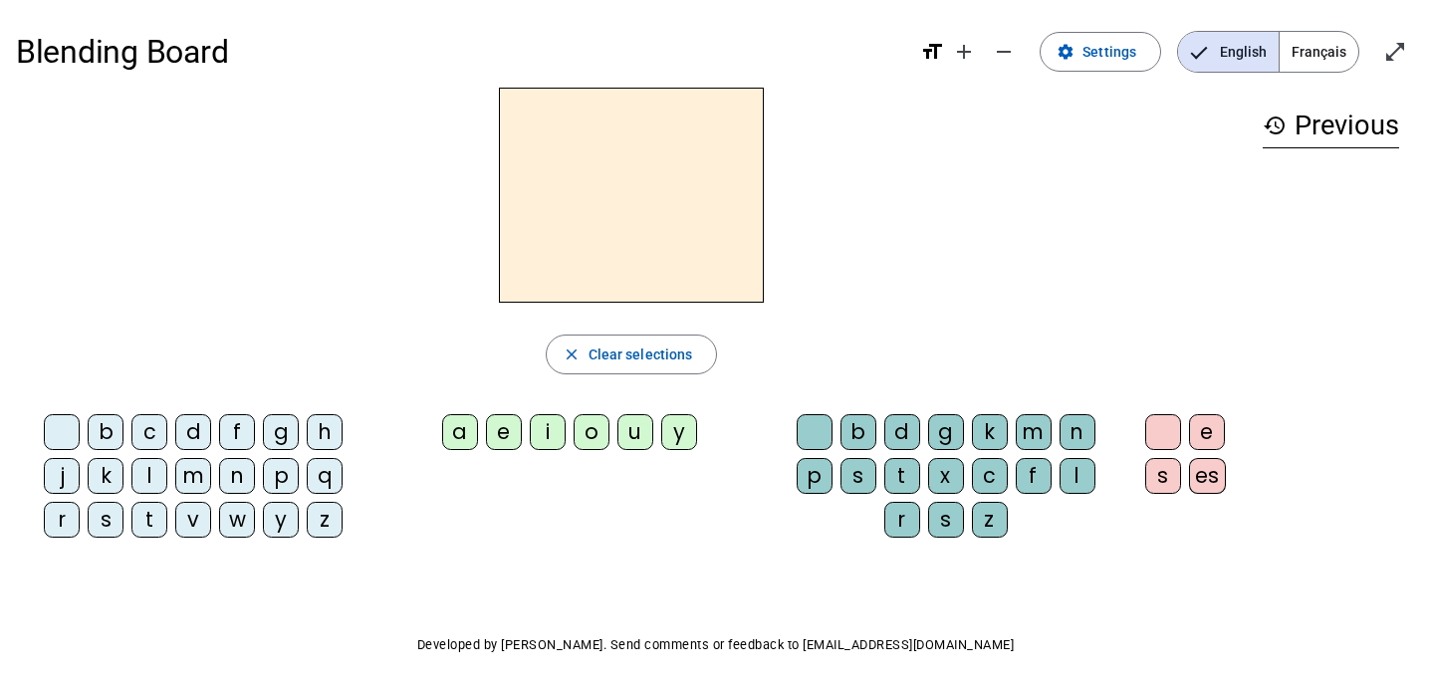
click at [104, 426] on div "b" at bounding box center [106, 432] width 36 height 36
click at [463, 434] on div "a" at bounding box center [460, 432] width 36 height 36
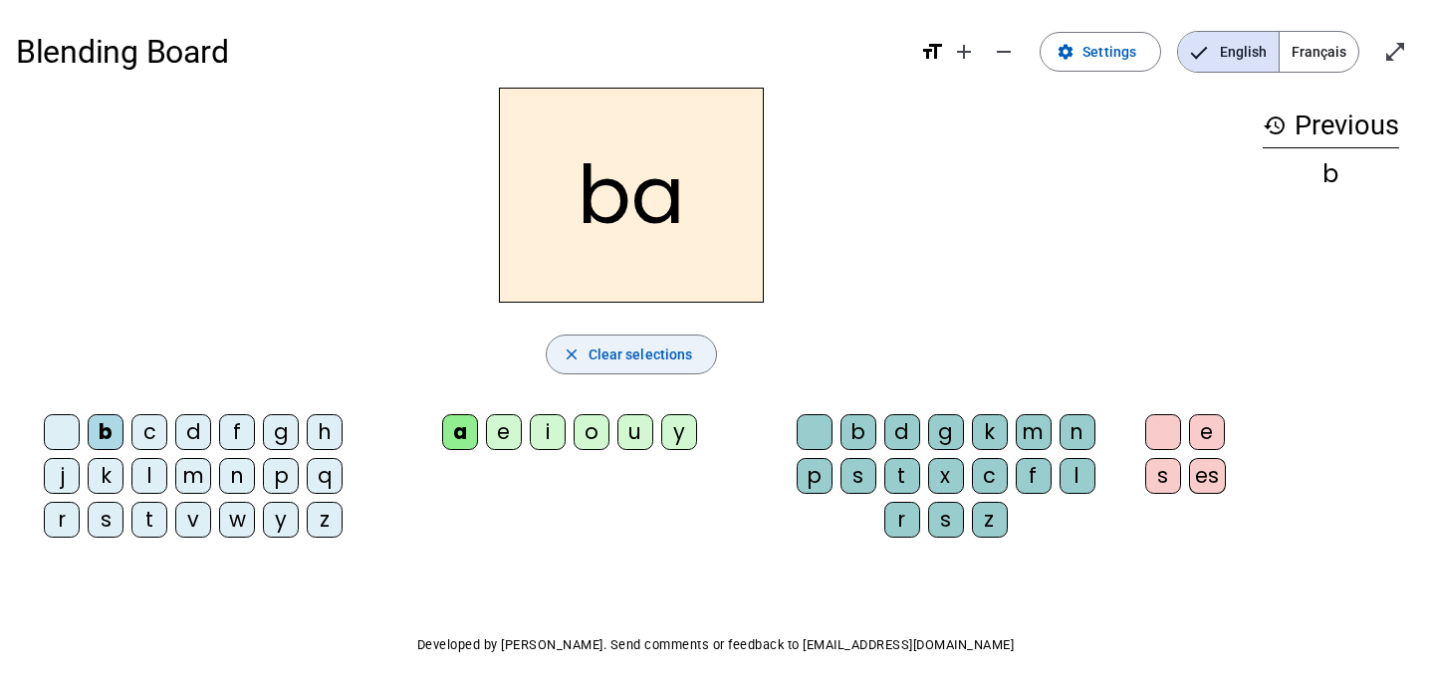
click at [570, 350] on mat-icon "close" at bounding box center [571, 354] width 18 height 18
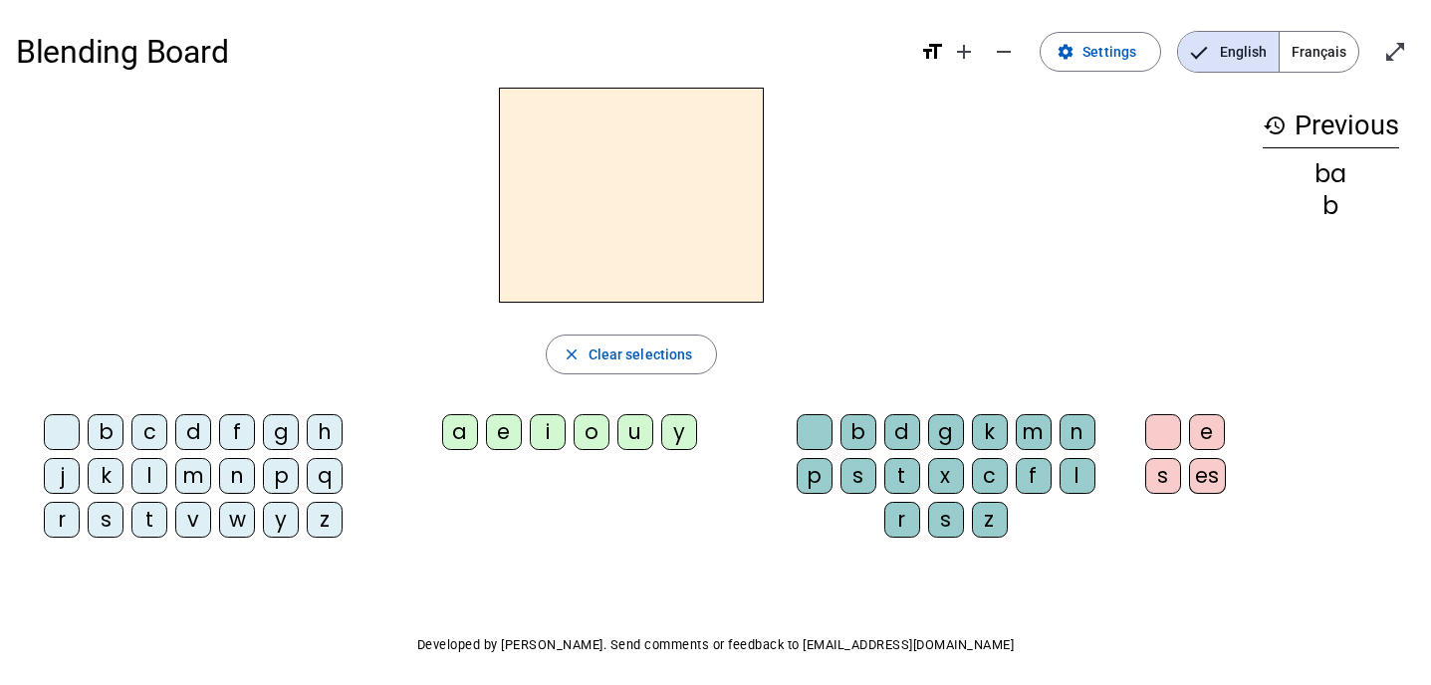
click at [55, 432] on div at bounding box center [62, 432] width 36 height 36
click at [1312, 52] on span "Français" at bounding box center [1318, 52] width 79 height 40
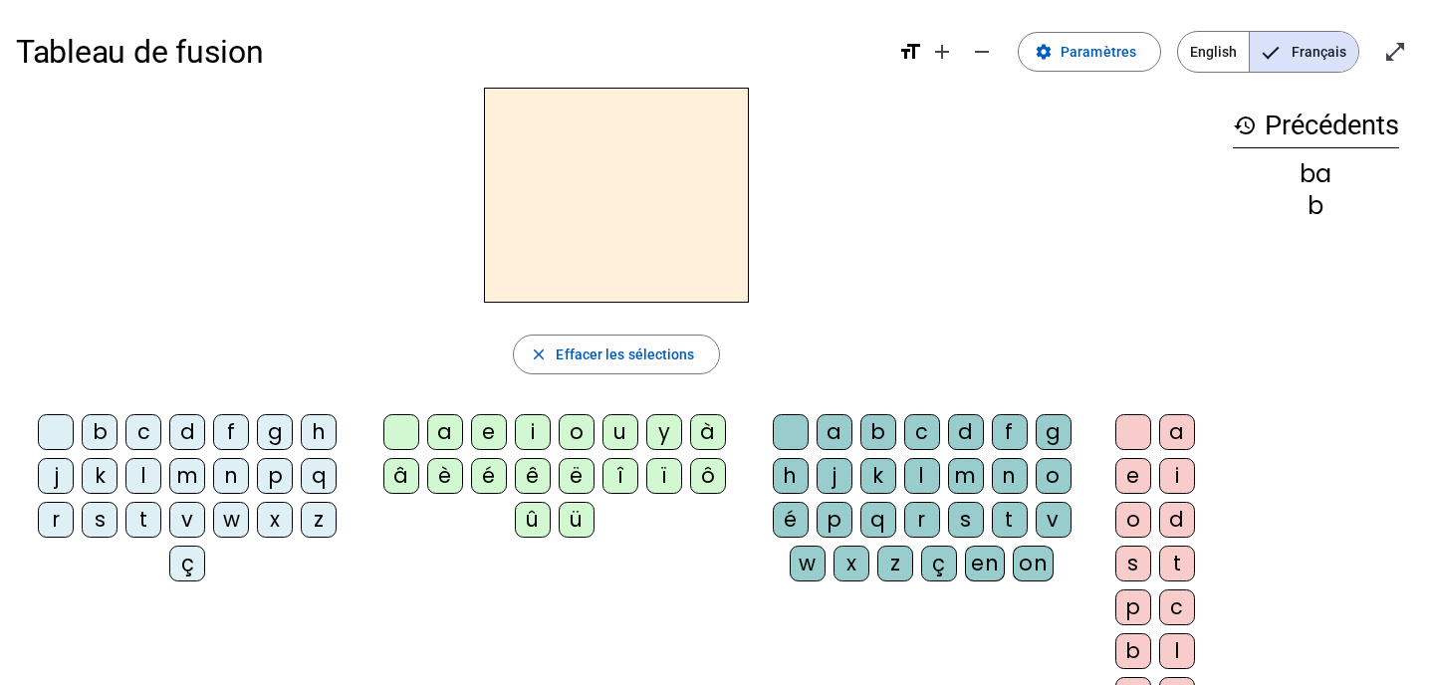
click at [101, 430] on div "b" at bounding box center [100, 432] width 36 height 36
click at [444, 478] on div "è" at bounding box center [445, 476] width 36 height 36
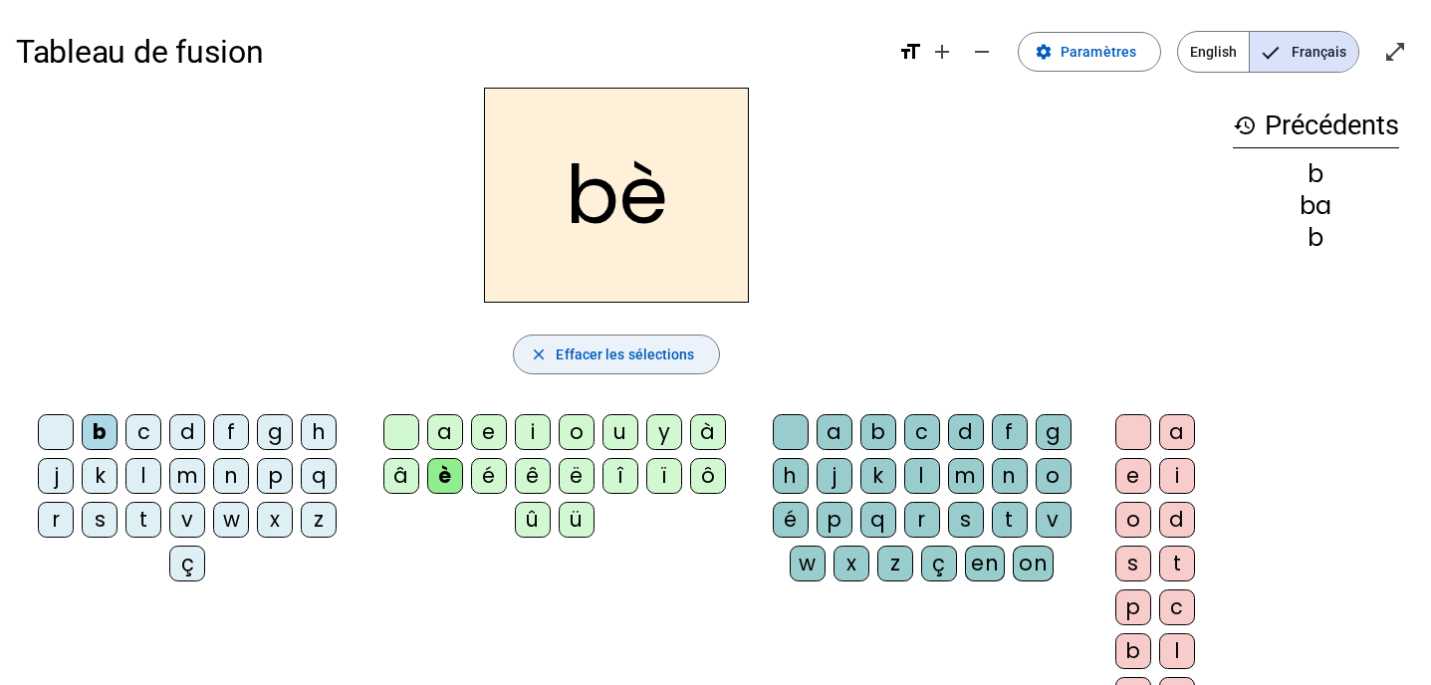
click at [548, 349] on mat-icon "close" at bounding box center [539, 354] width 18 height 18
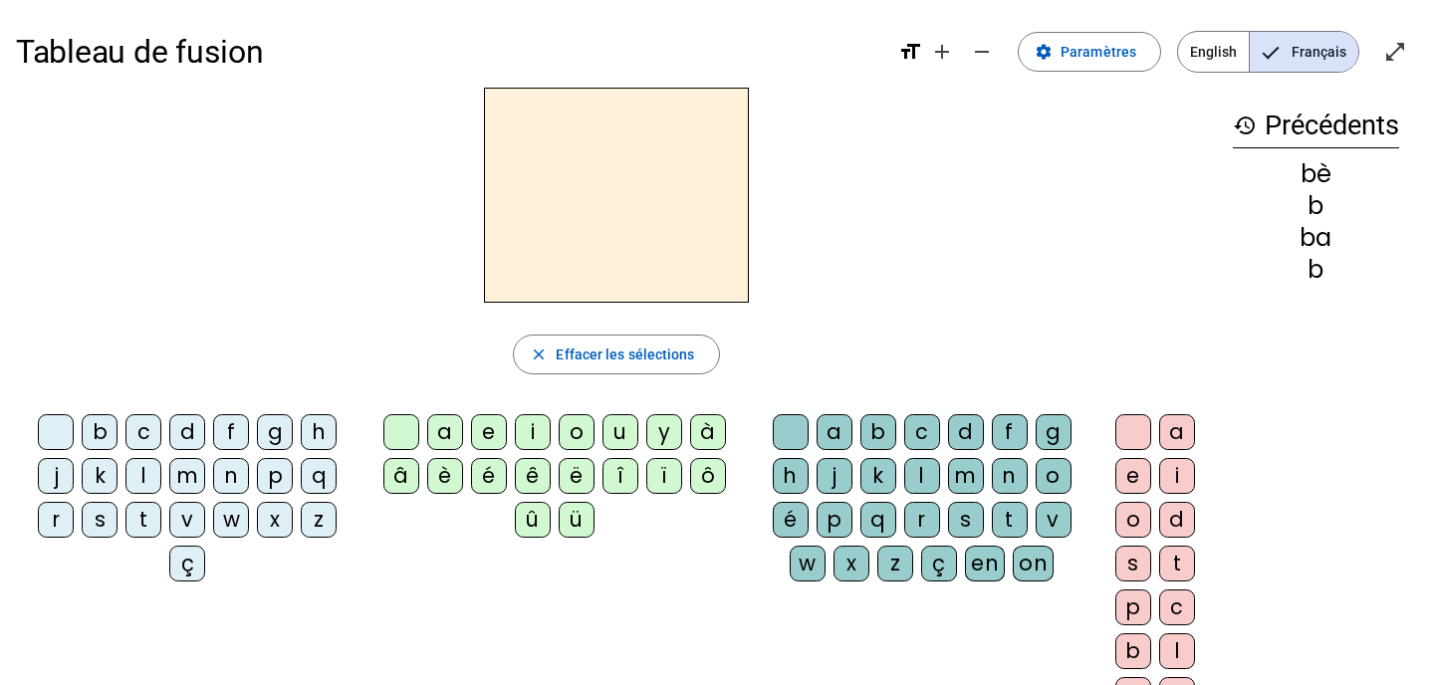
click at [435, 434] on div "a" at bounding box center [445, 432] width 36 height 36
click at [783, 477] on div "h" at bounding box center [791, 476] width 36 height 36
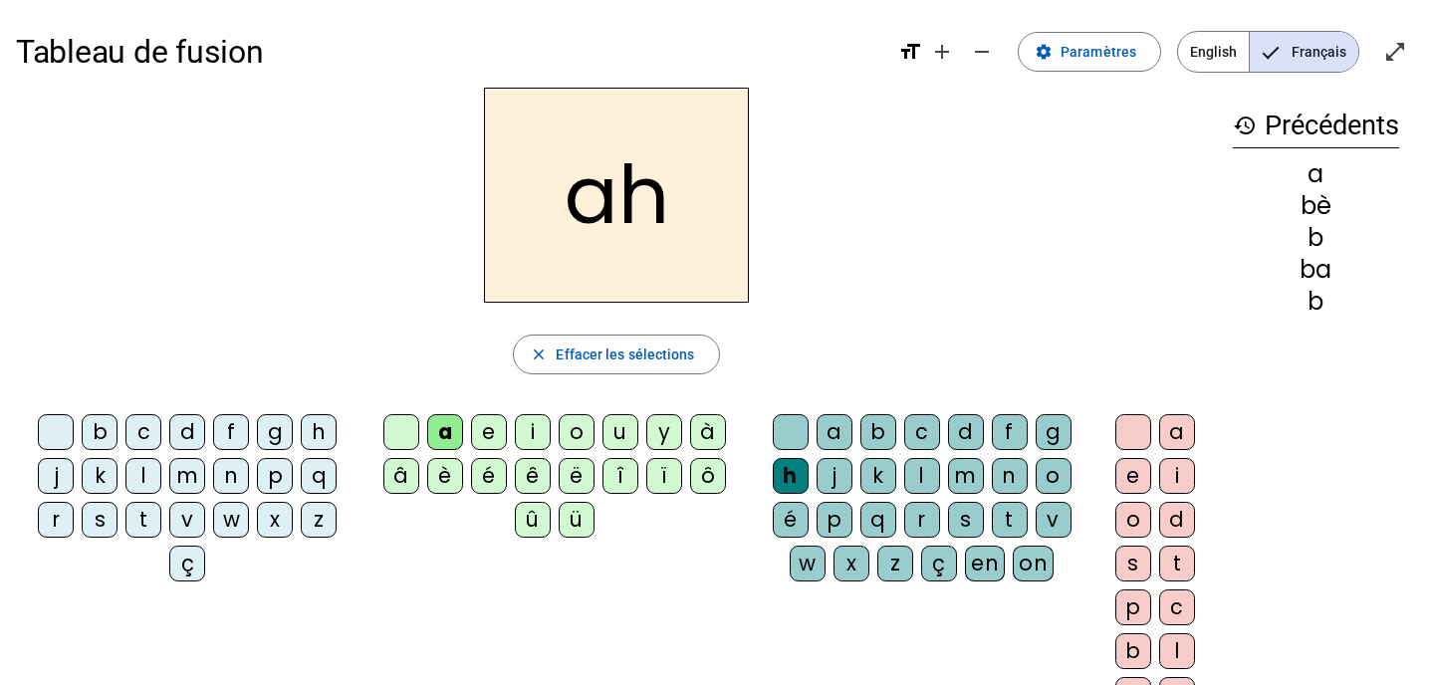
click at [1250, 118] on mat-icon "history" at bounding box center [1244, 125] width 24 height 24
click at [1245, 118] on mat-icon "history" at bounding box center [1244, 125] width 24 height 24
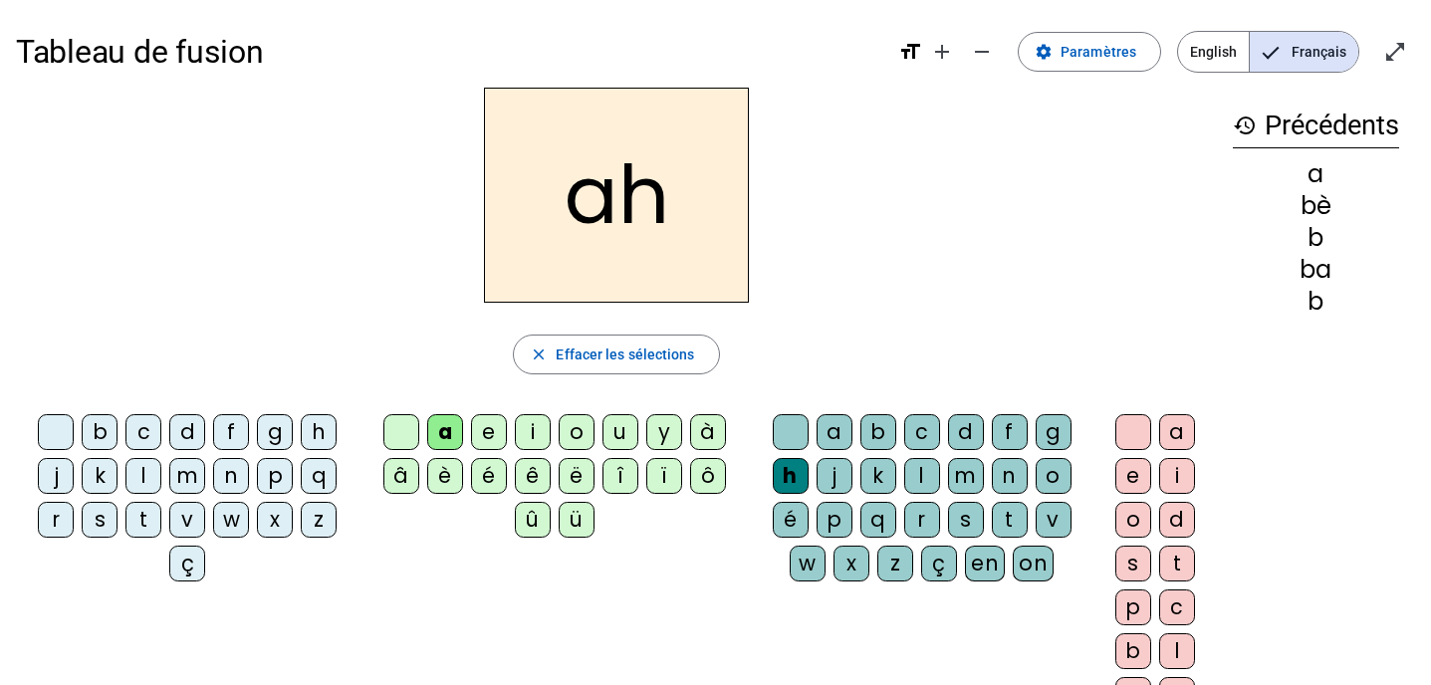
click at [1310, 125] on h3 "history Précédents" at bounding box center [1315, 126] width 166 height 45
click at [1066, 55] on span "Paramètres" at bounding box center [1098, 52] width 76 height 24
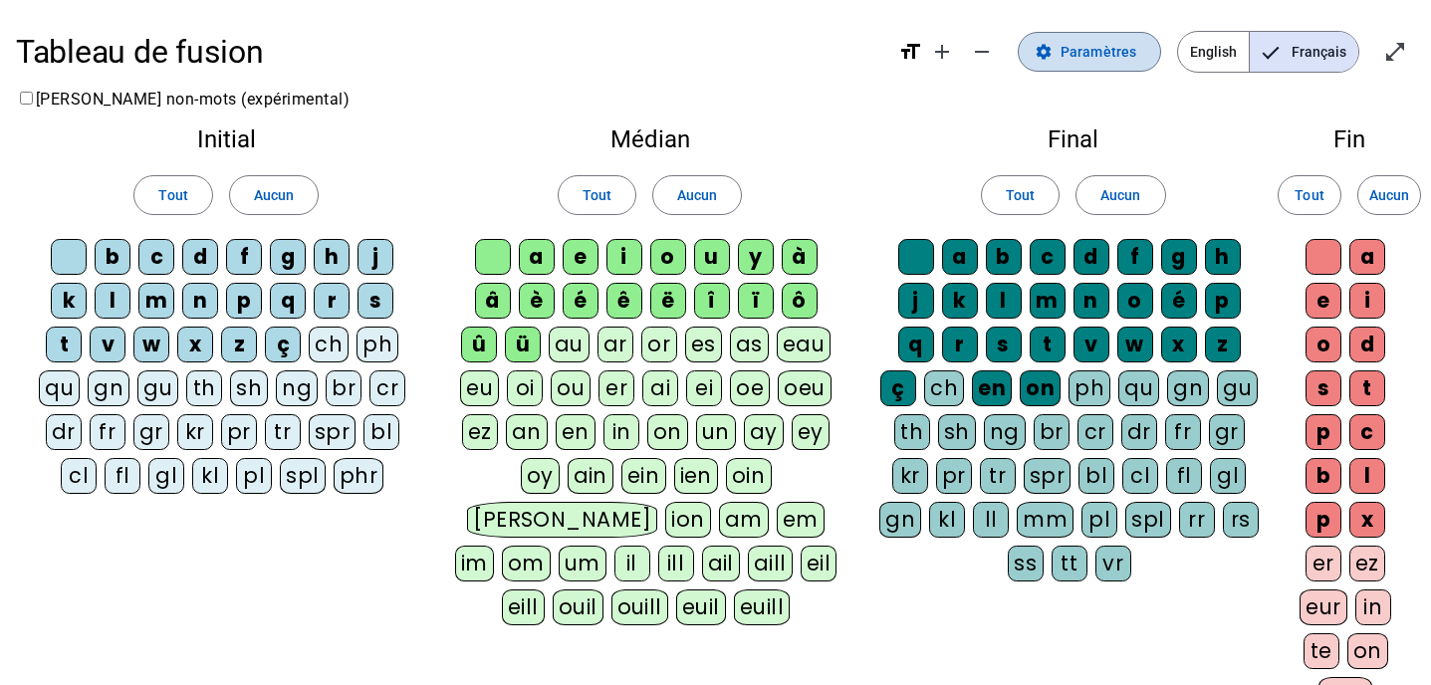
click at [1062, 47] on span at bounding box center [1088, 52] width 141 height 48
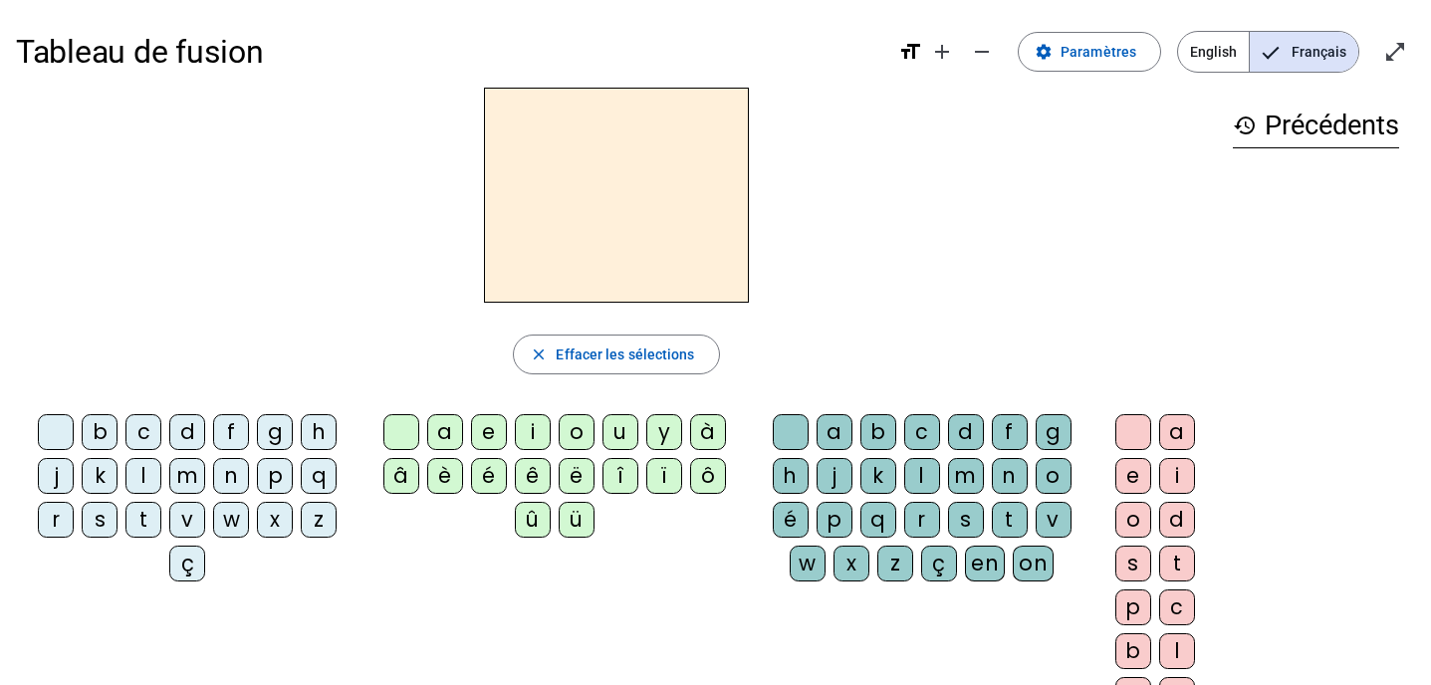
click at [265, 305] on div "close [PERSON_NAME] les sélections b c d f g h j k l m n p q r s t v w x z ç a …" at bounding box center [616, 408] width 1201 height 641
click at [233, 476] on div "n" at bounding box center [231, 476] width 36 height 36
click at [489, 425] on div "e" at bounding box center [489, 432] width 36 height 36
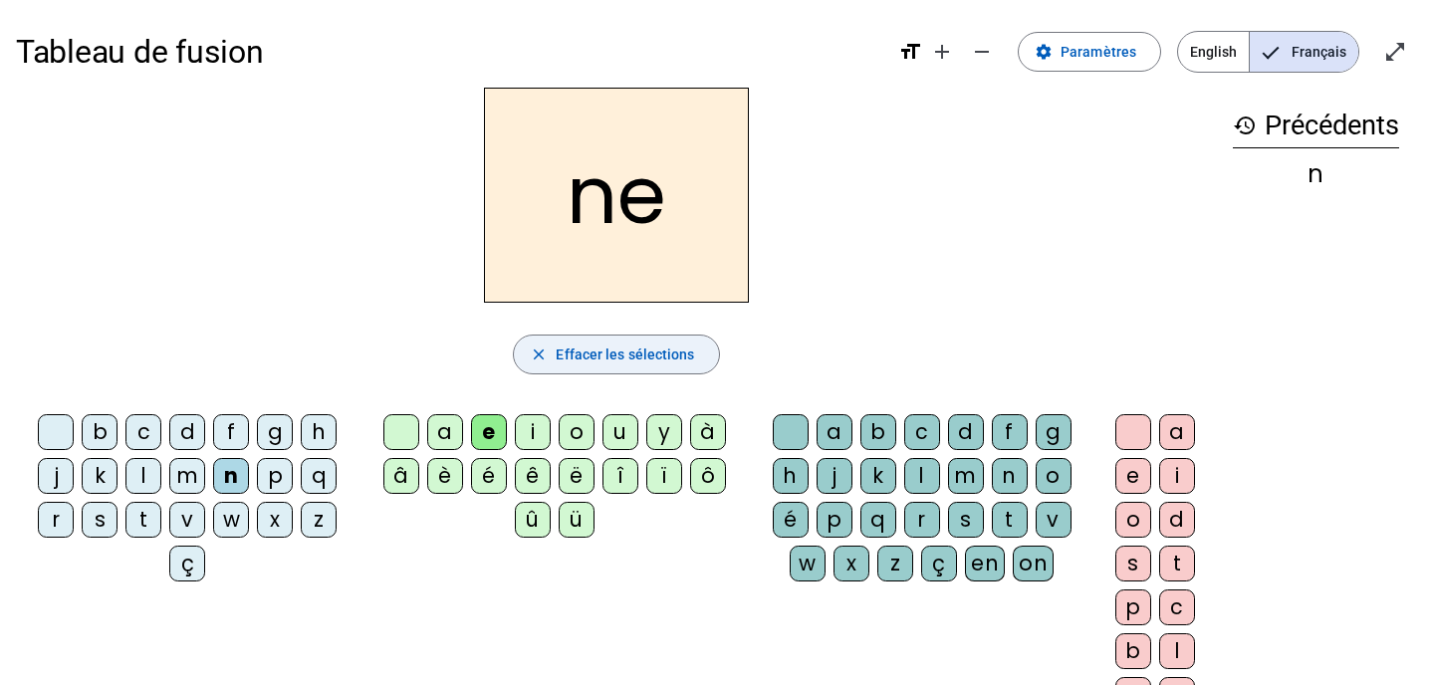
click at [538, 346] on mat-icon "close" at bounding box center [539, 354] width 18 height 18
